Goal: Find specific page/section: Find specific page/section

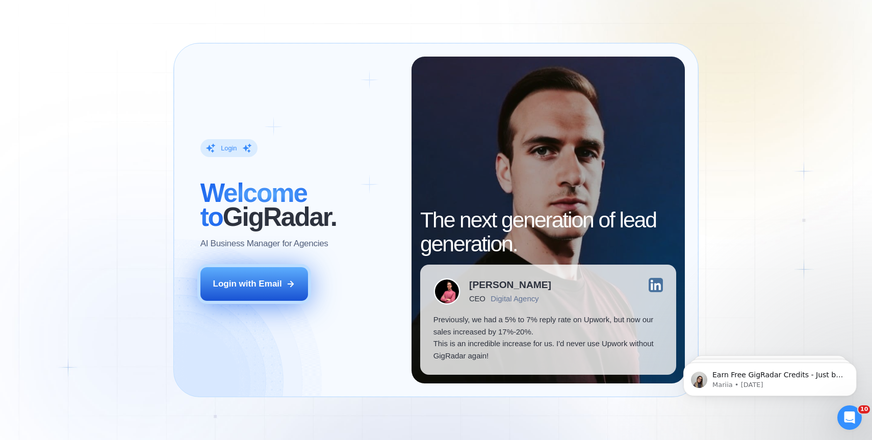
click at [263, 281] on div "Login with Email" at bounding box center [247, 284] width 69 height 12
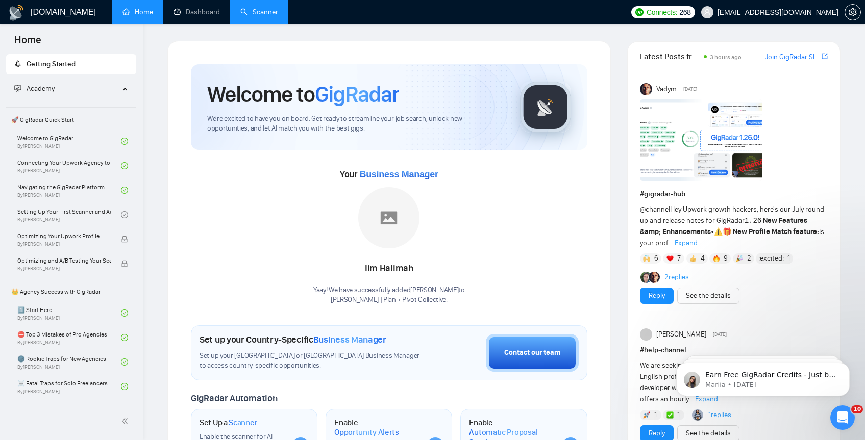
click at [257, 8] on link "Scanner" at bounding box center [259, 12] width 38 height 9
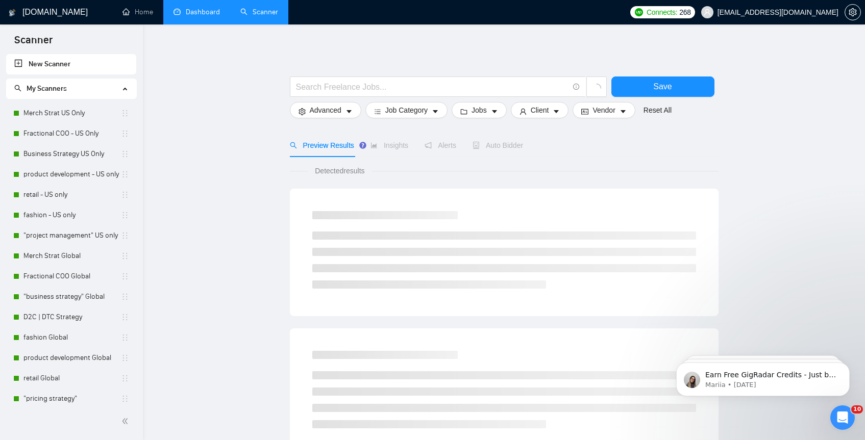
click at [193, 16] on link "Dashboard" at bounding box center [196, 12] width 46 height 9
